Goal: Register for event/course

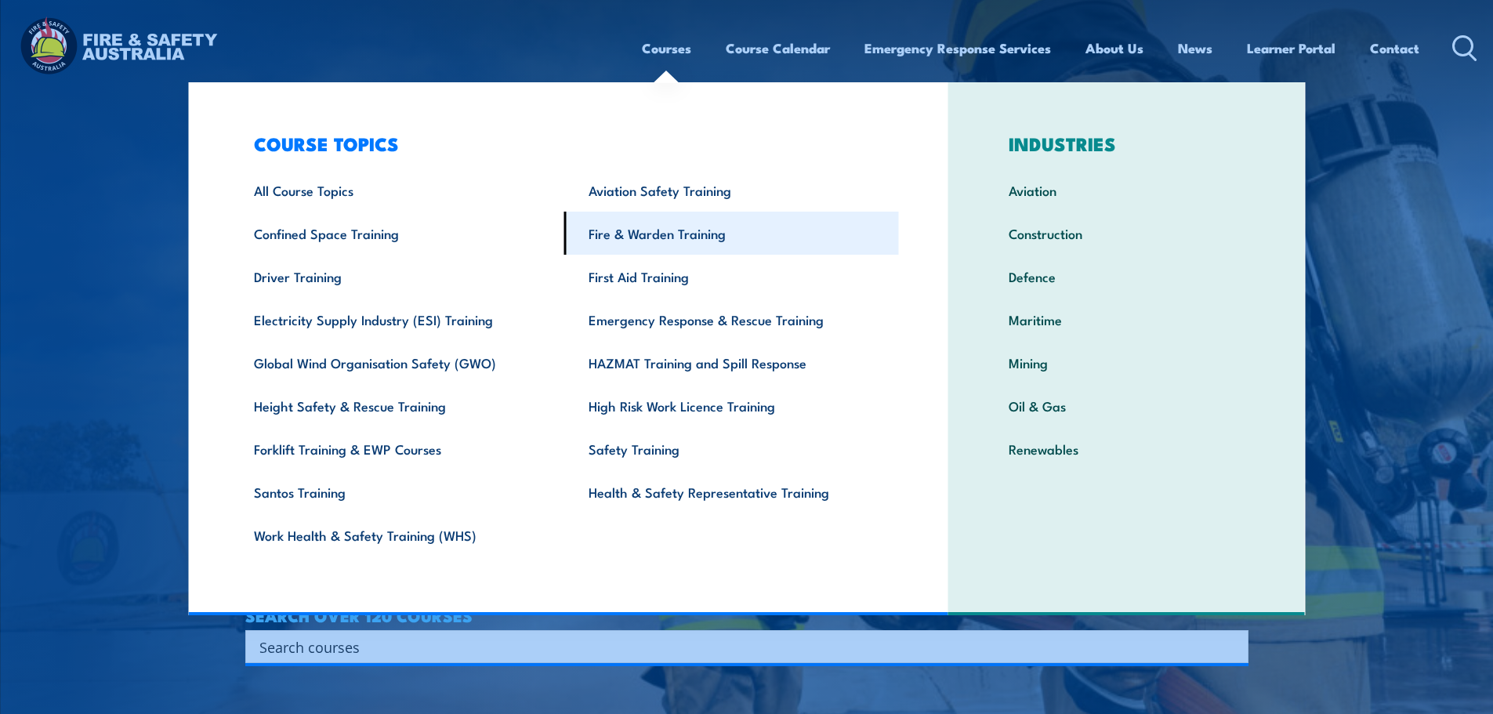
click at [720, 230] on link "Fire & Warden Training" at bounding box center [731, 233] width 335 height 43
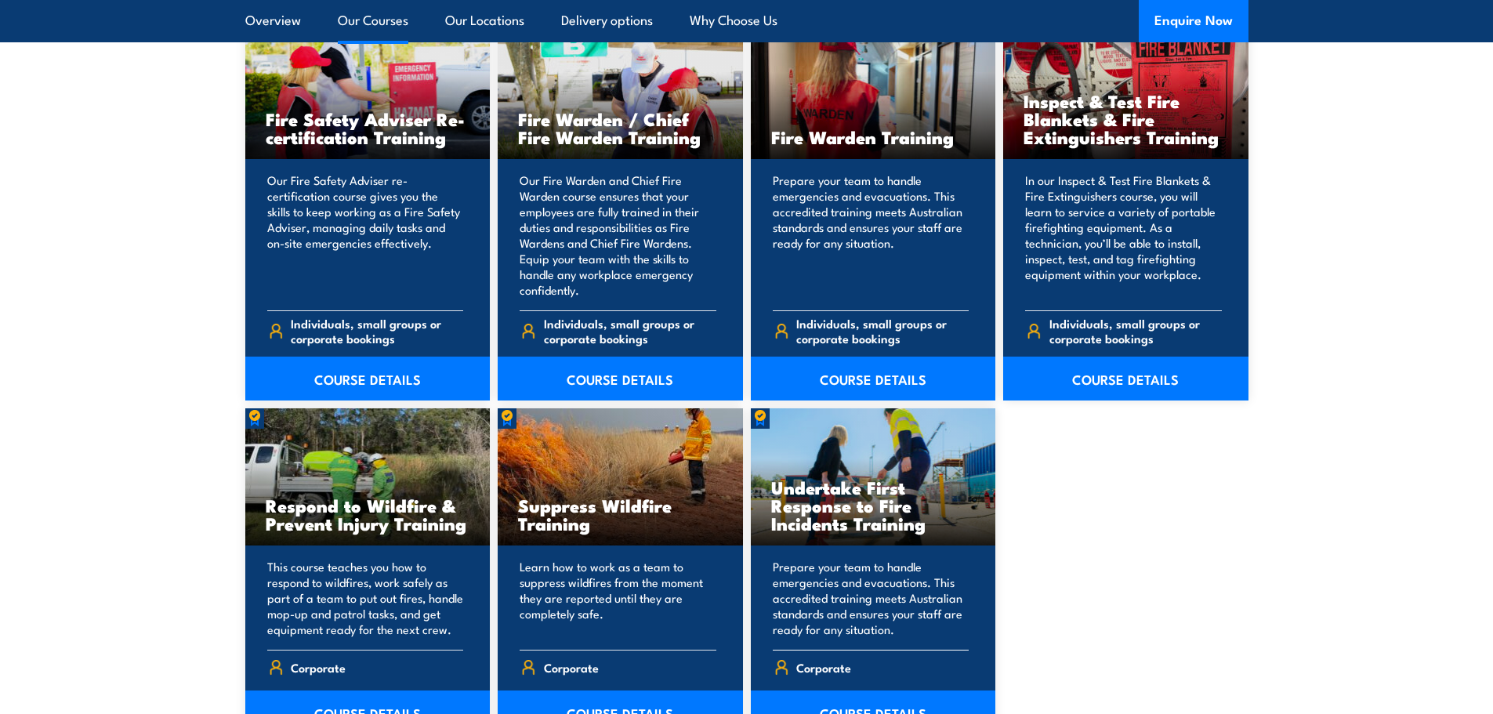
scroll to position [2115, 0]
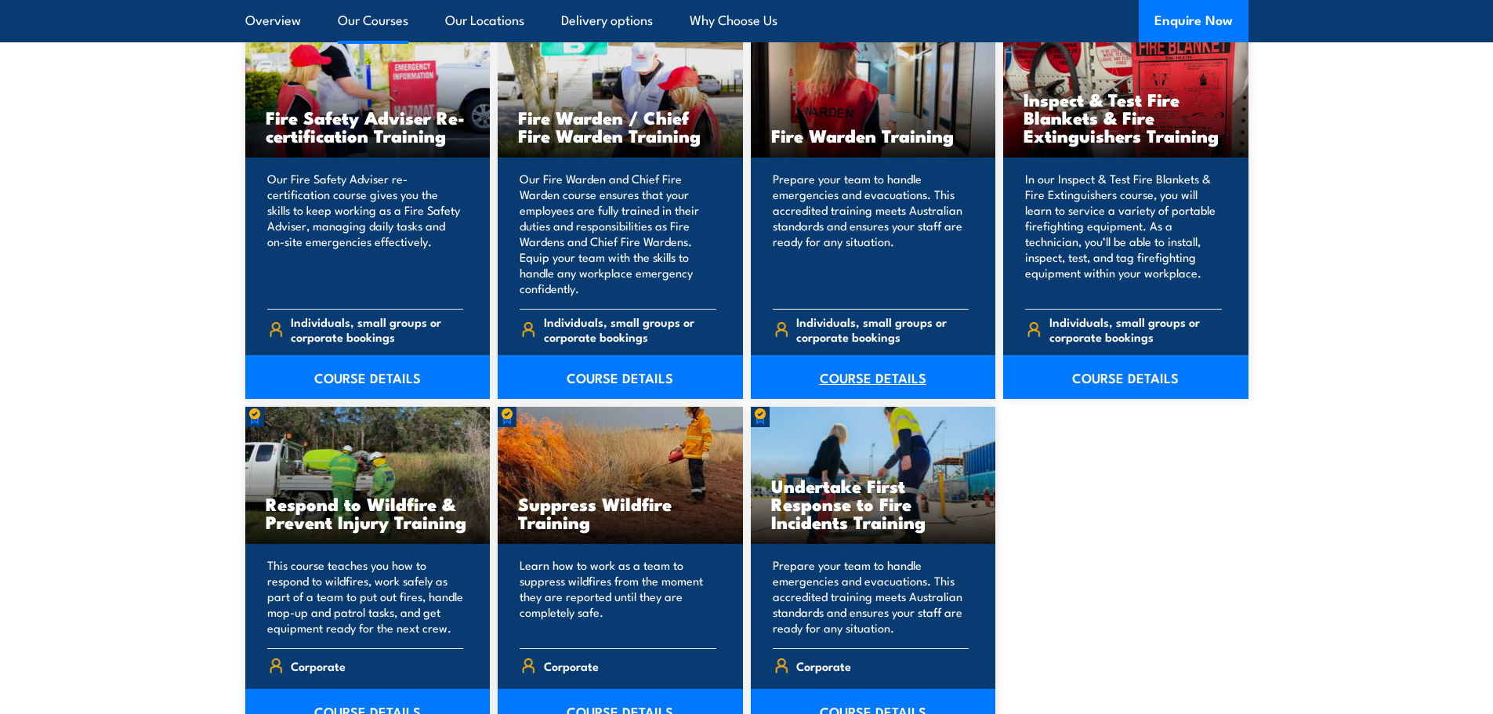
click at [887, 373] on link "COURSE DETAILS" at bounding box center [873, 377] width 245 height 44
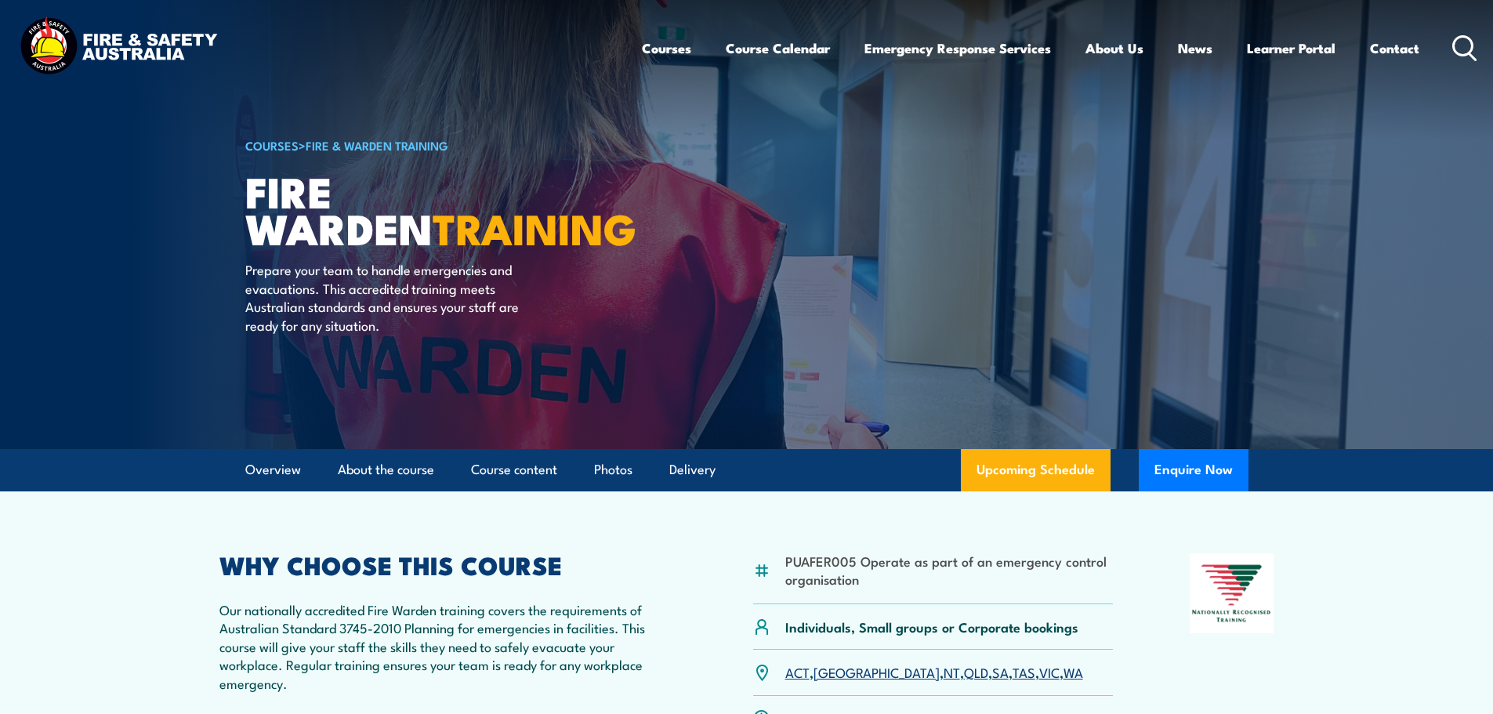
scroll to position [151, 0]
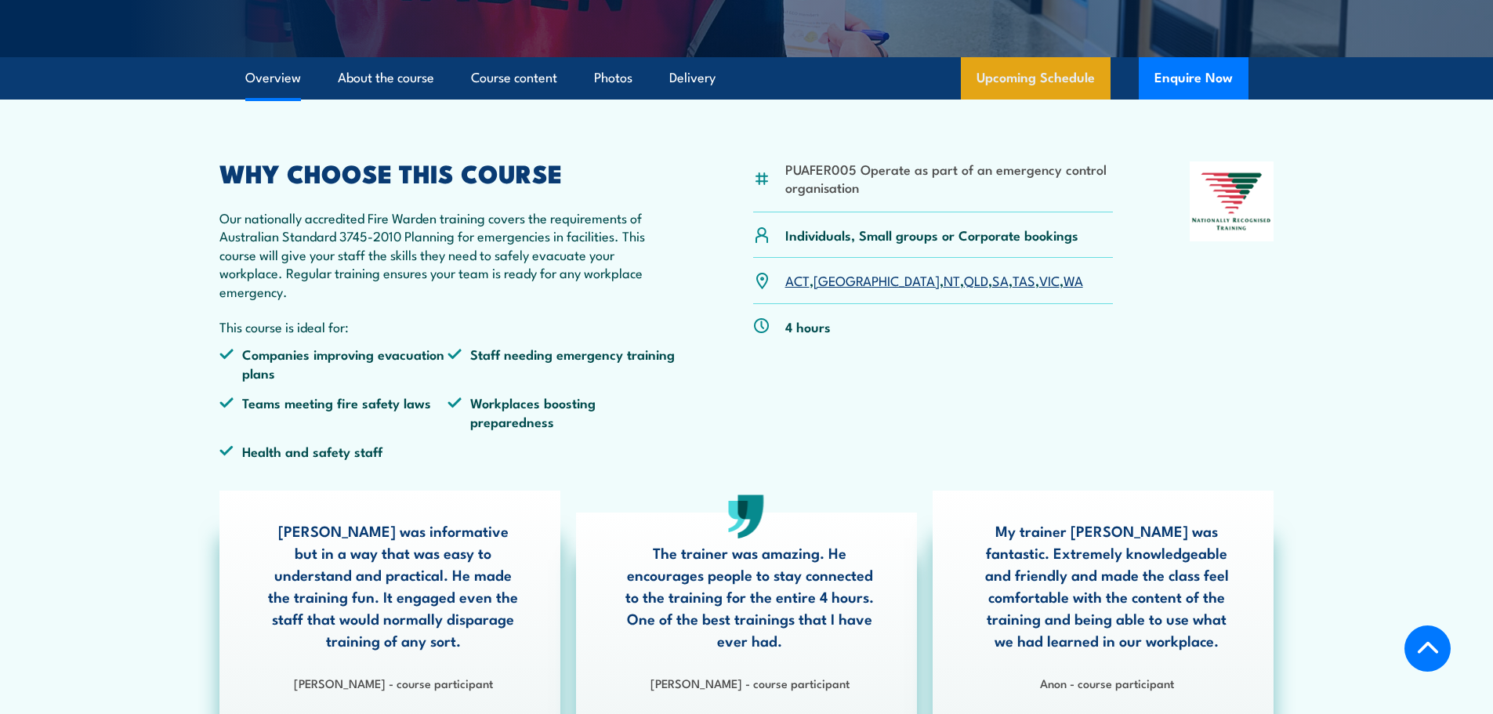
click at [988, 72] on link "Upcoming Schedule" at bounding box center [1036, 78] width 150 height 42
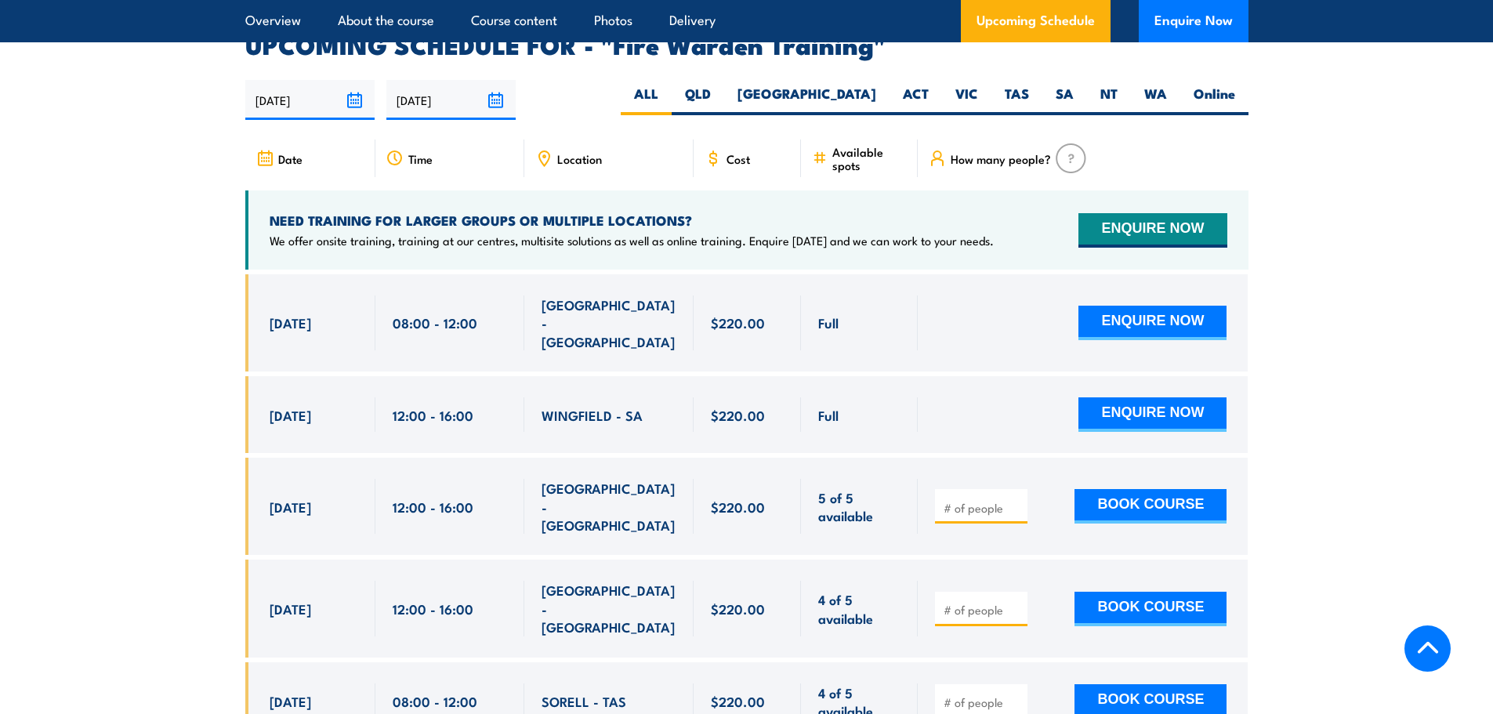
scroll to position [2914, 0]
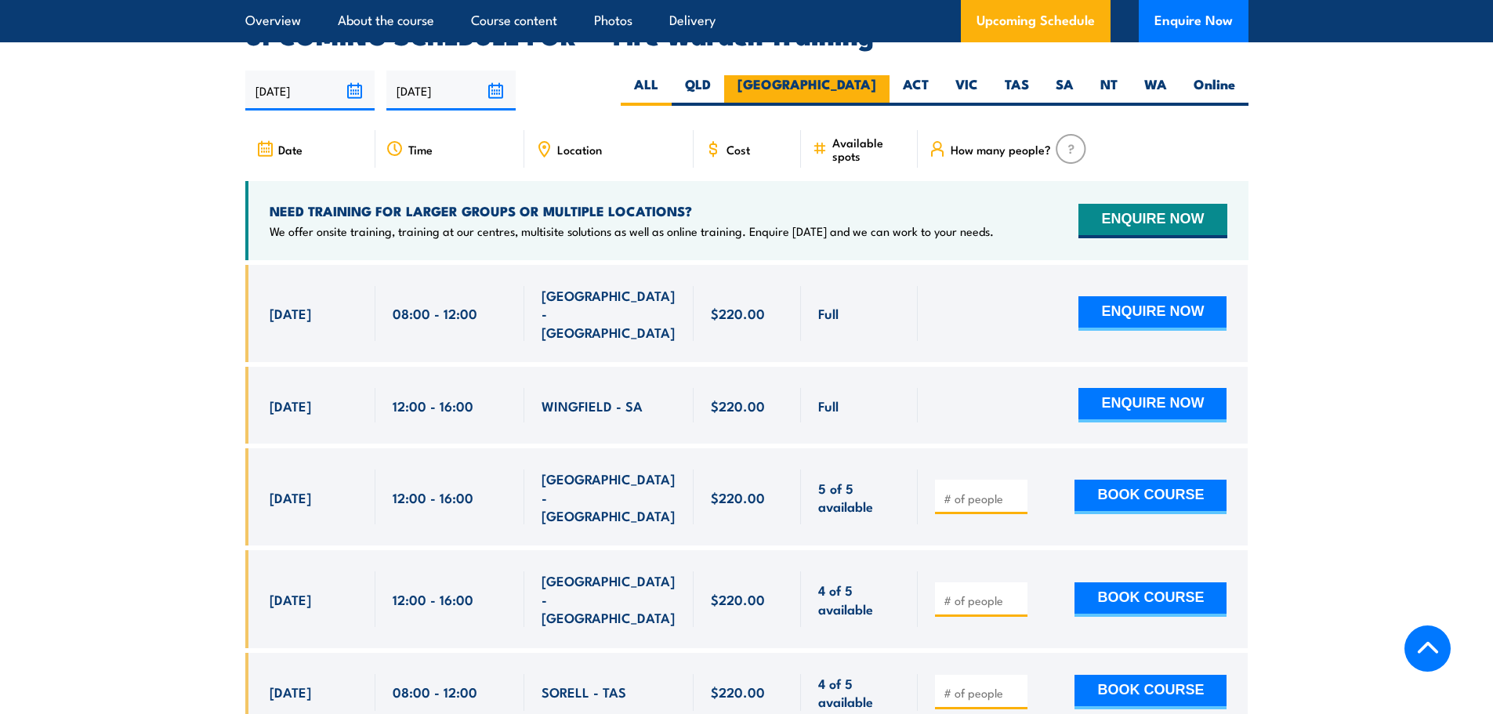
click at [859, 75] on label "[GEOGRAPHIC_DATA]" at bounding box center [806, 90] width 165 height 31
click at [876, 75] on input "[GEOGRAPHIC_DATA]" at bounding box center [881, 80] width 10 height 10
radio input "true"
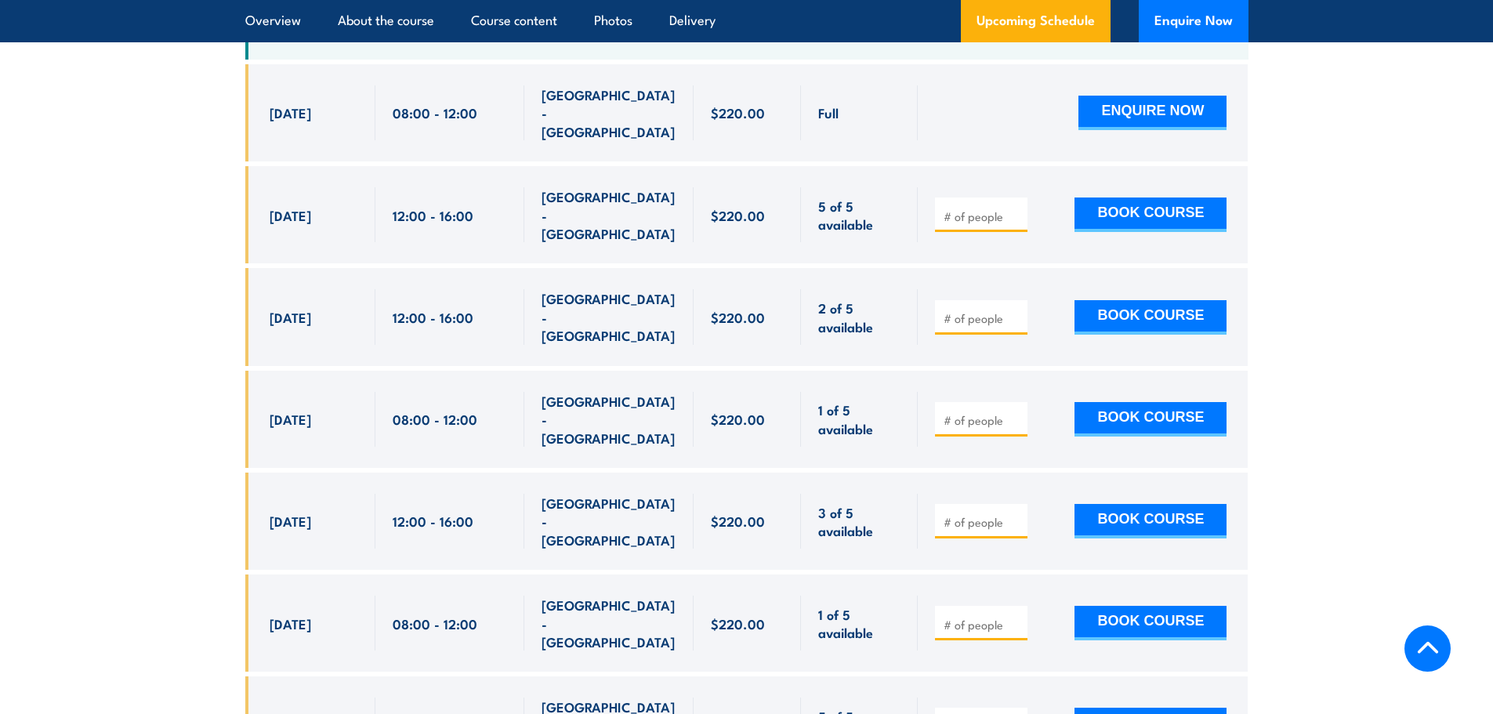
scroll to position [3149, 0]
